Goal: Information Seeking & Learning: Learn about a topic

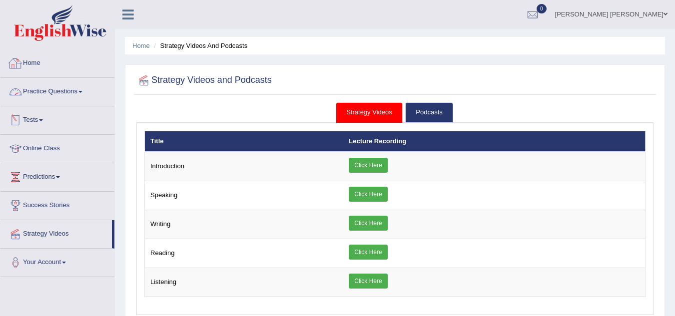
click at [25, 64] on link "Home" at bounding box center [57, 61] width 114 height 25
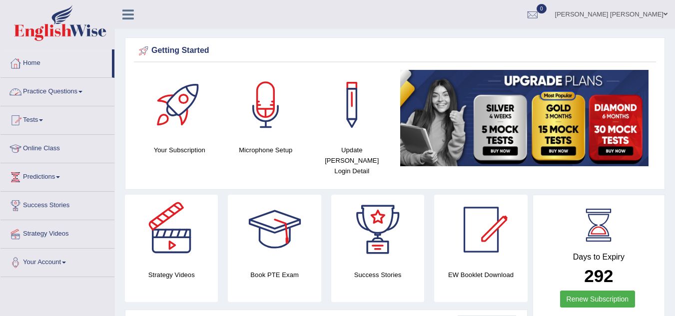
click at [83, 93] on link "Practice Questions" at bounding box center [57, 90] width 114 height 25
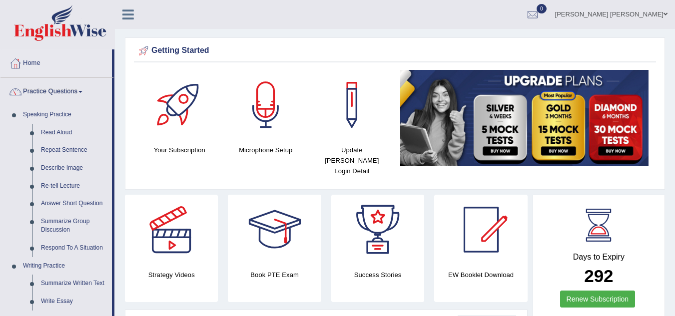
click at [122, 200] on div "Strategy Videos" at bounding box center [171, 248] width 103 height 107
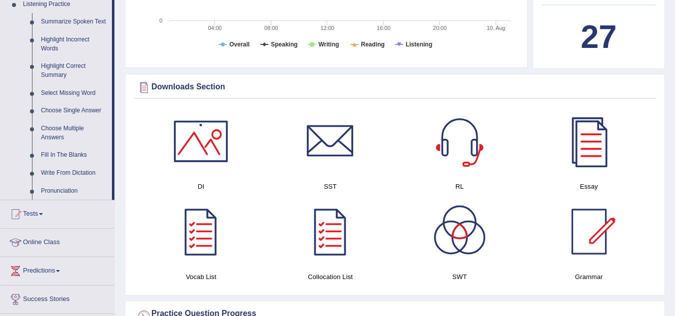
scroll to position [400, 0]
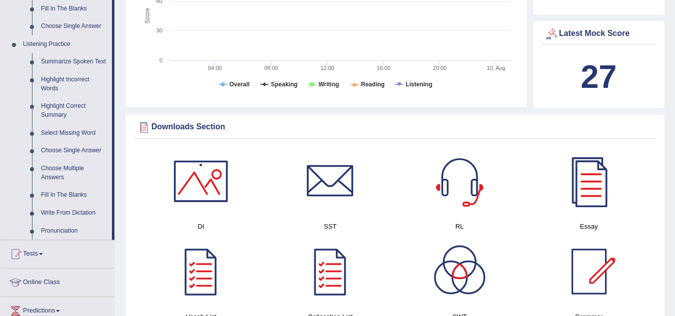
click at [209, 165] on div at bounding box center [201, 181] width 70 height 70
click at [329, 169] on div at bounding box center [330, 181] width 70 height 70
click at [43, 254] on span at bounding box center [41, 254] width 4 height 2
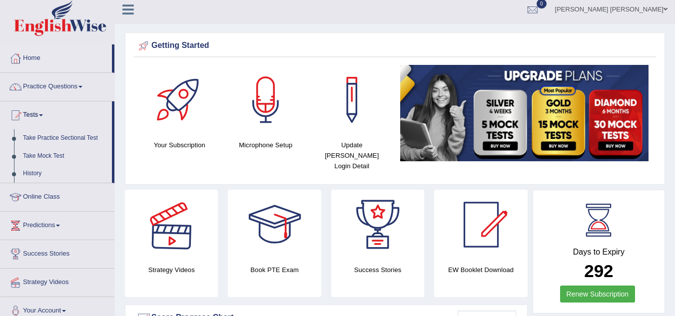
scroll to position [0, 0]
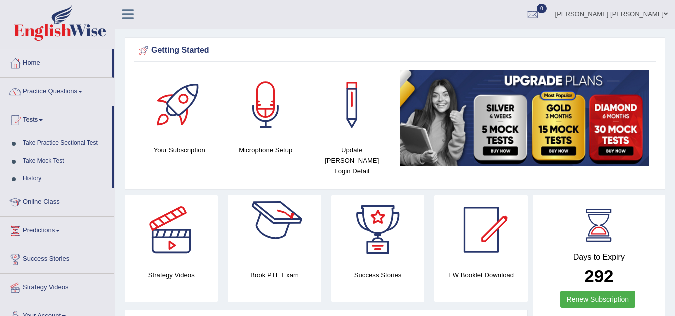
click at [269, 235] on div at bounding box center [275, 230] width 70 height 70
click at [53, 144] on link "Take Practice Sectional Test" at bounding box center [64, 143] width 93 height 18
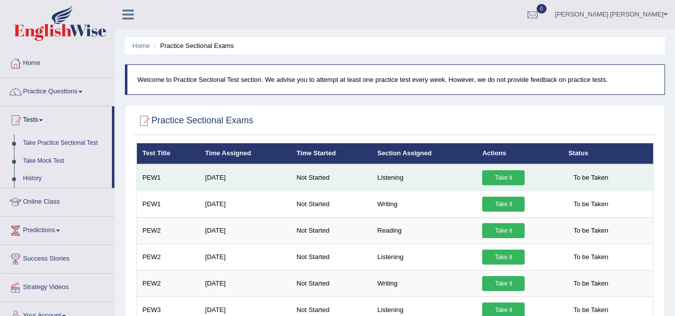
click at [156, 180] on td "PEW1" at bounding box center [168, 177] width 63 height 27
click at [223, 190] on td "Jun 8, 2024" at bounding box center [245, 177] width 91 height 27
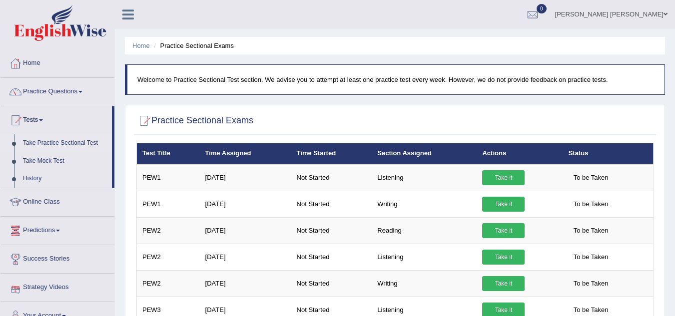
click at [46, 261] on link "Success Stories" at bounding box center [57, 257] width 114 height 25
